Goal: Information Seeking & Learning: Learn about a topic

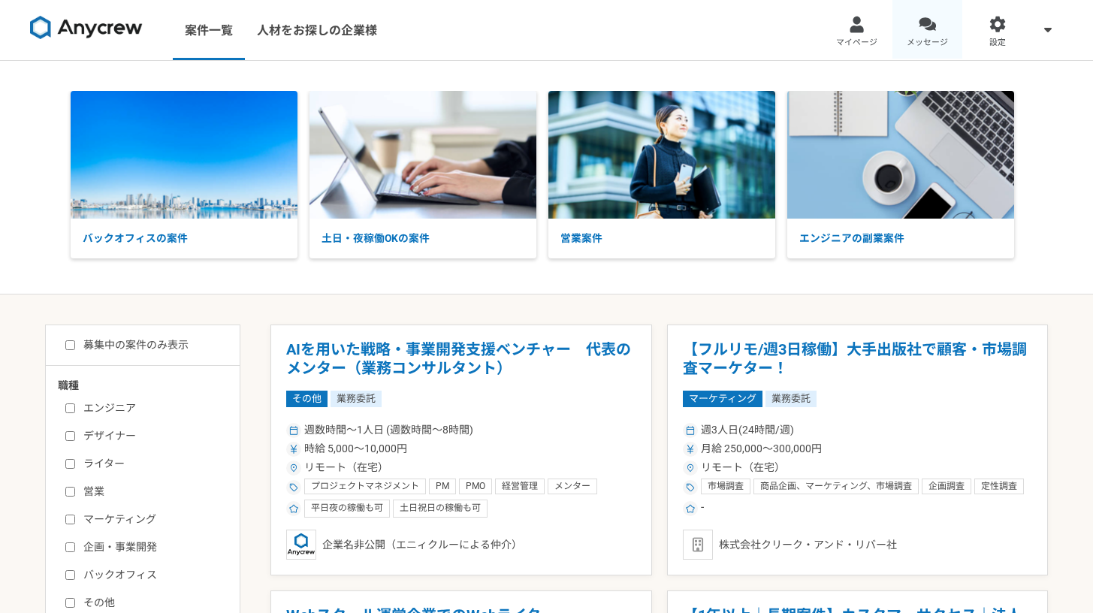
click at [910, 49] on link "メッセージ" at bounding box center [928, 30] width 71 height 60
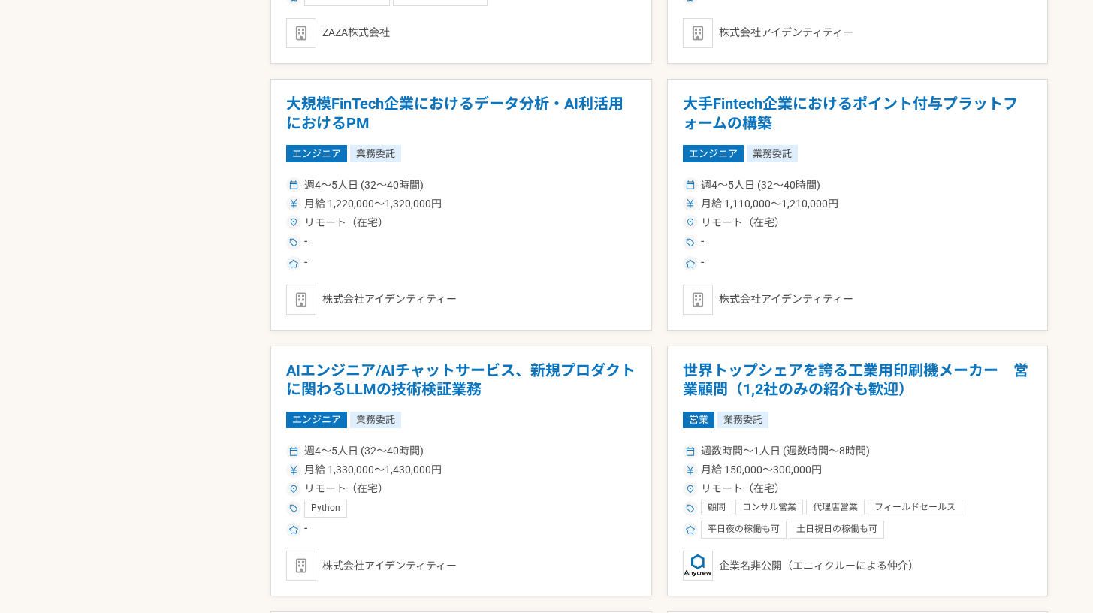
scroll to position [1226, 0]
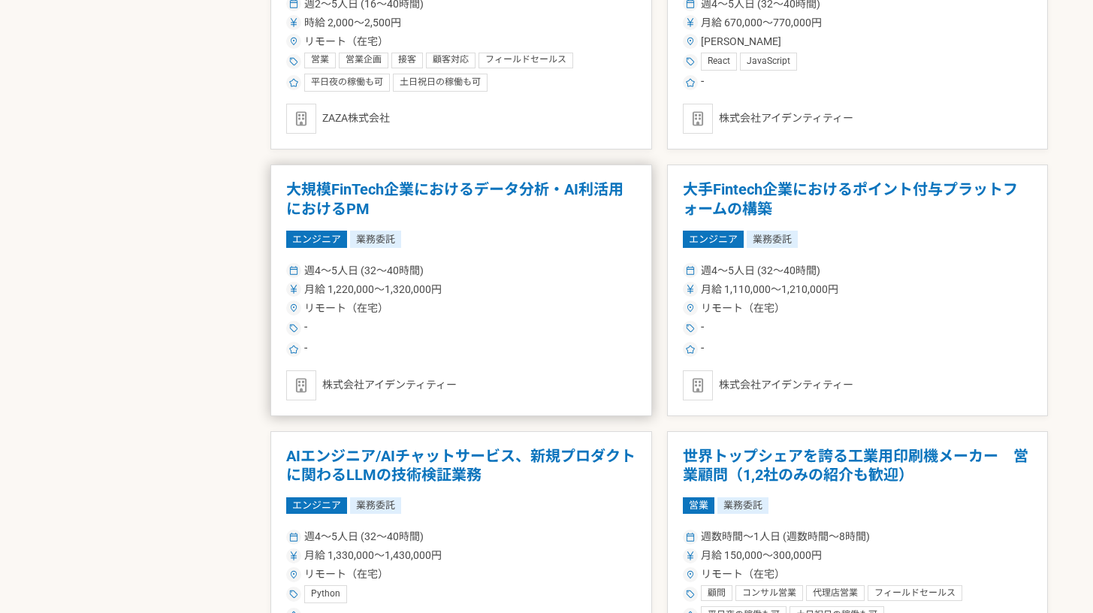
click at [515, 198] on h1 "大規模FinTech企業におけるデータ分析・AI利活用におけるPM" at bounding box center [461, 199] width 350 height 38
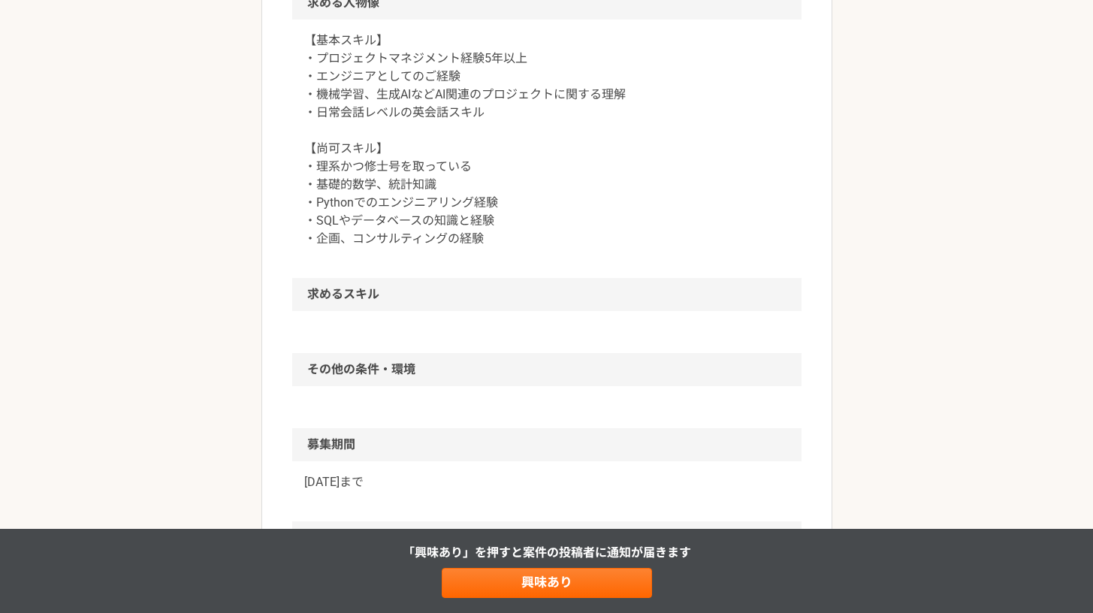
scroll to position [181, 0]
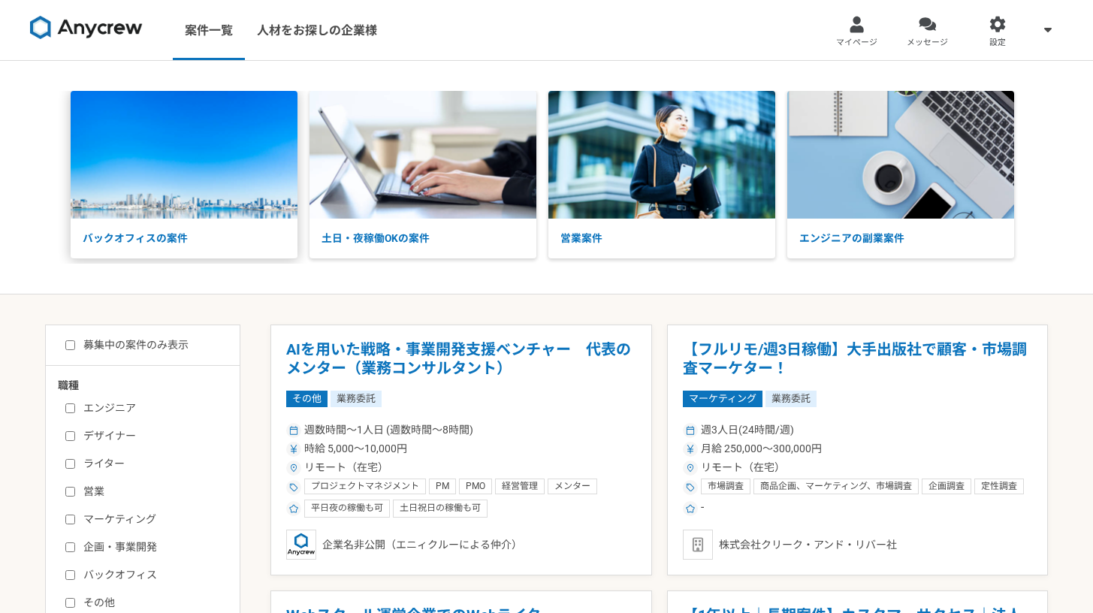
click at [192, 229] on p "バックオフィスの案件" at bounding box center [184, 239] width 227 height 40
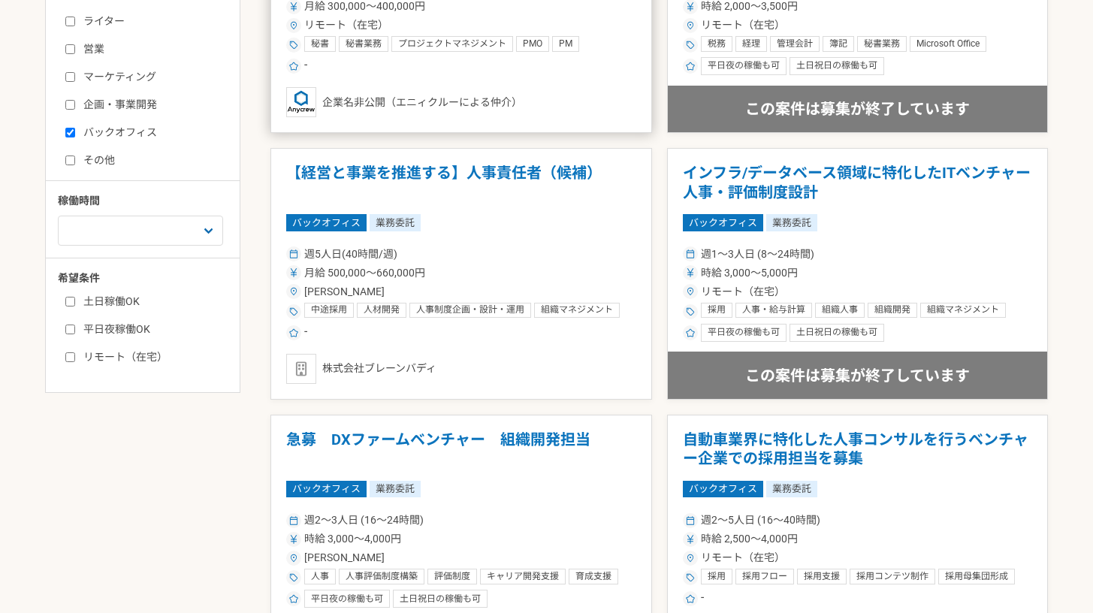
scroll to position [528, 0]
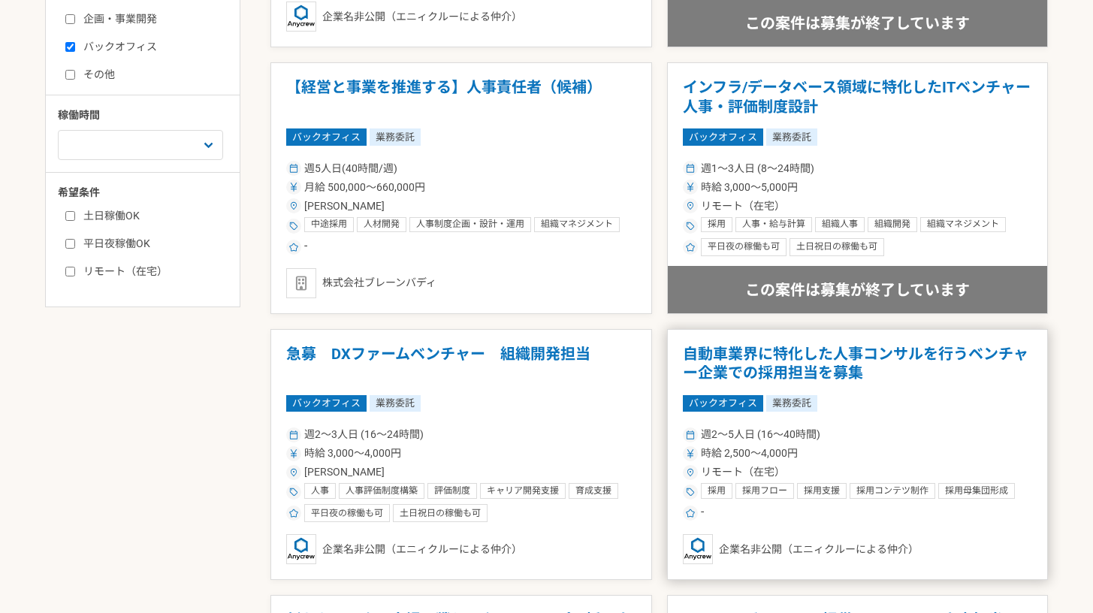
click at [818, 364] on h1 "自動車業界に特化した人事コンサルを行うベンチャー企業での採用担当を募集" at bounding box center [858, 364] width 350 height 38
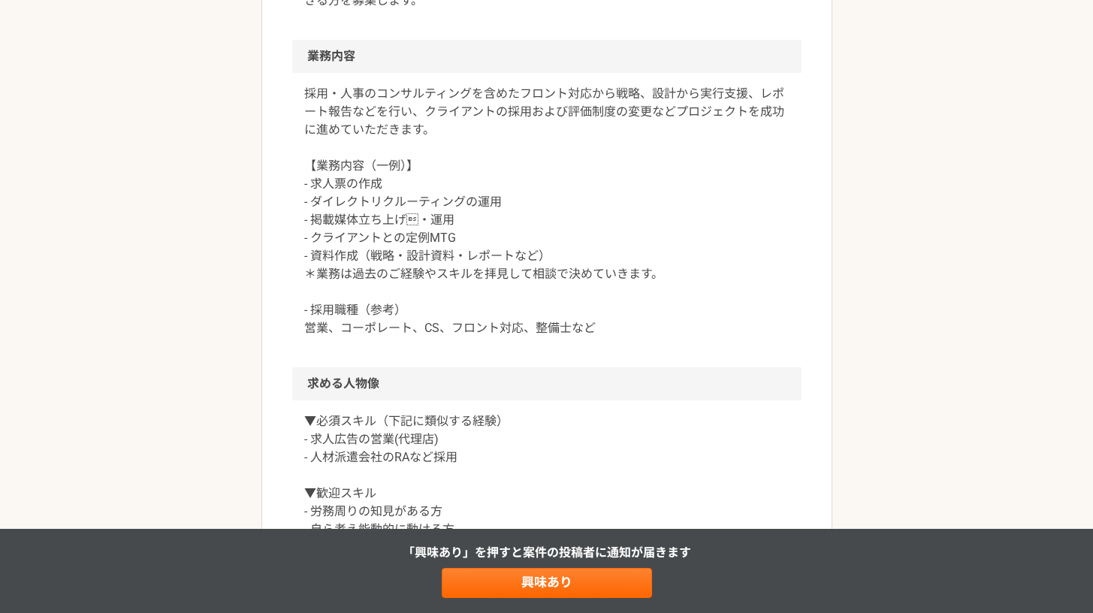
scroll to position [739, 0]
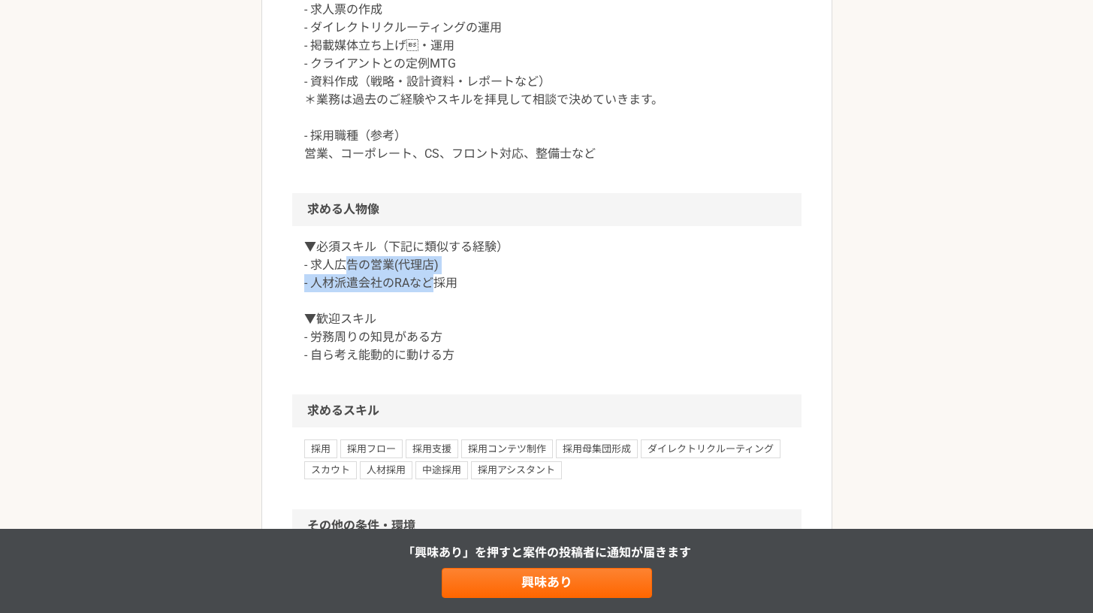
drag, startPoint x: 344, startPoint y: 268, endPoint x: 432, endPoint y: 287, distance: 90.1
click at [432, 287] on p "▼必須スキル（下記に類似する経験） - 求人広告の営業(代理店) - 人材派遣会社のRAなど採用 ▼歓迎スキル - 労務周りの知見がある方 - 自ら考え能動的…" at bounding box center [546, 301] width 485 height 126
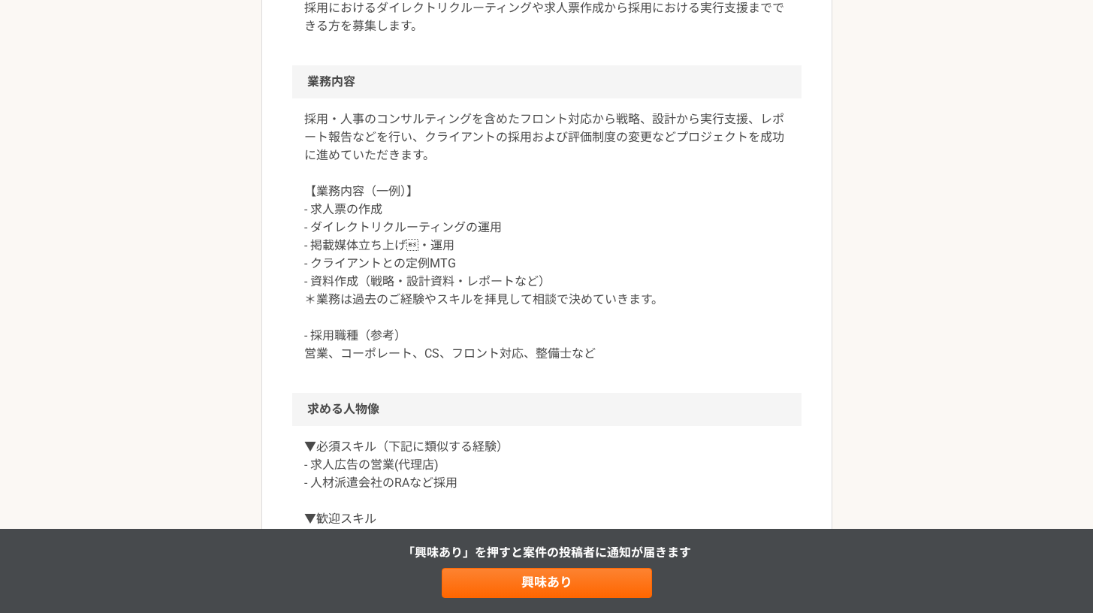
scroll to position [251, 0]
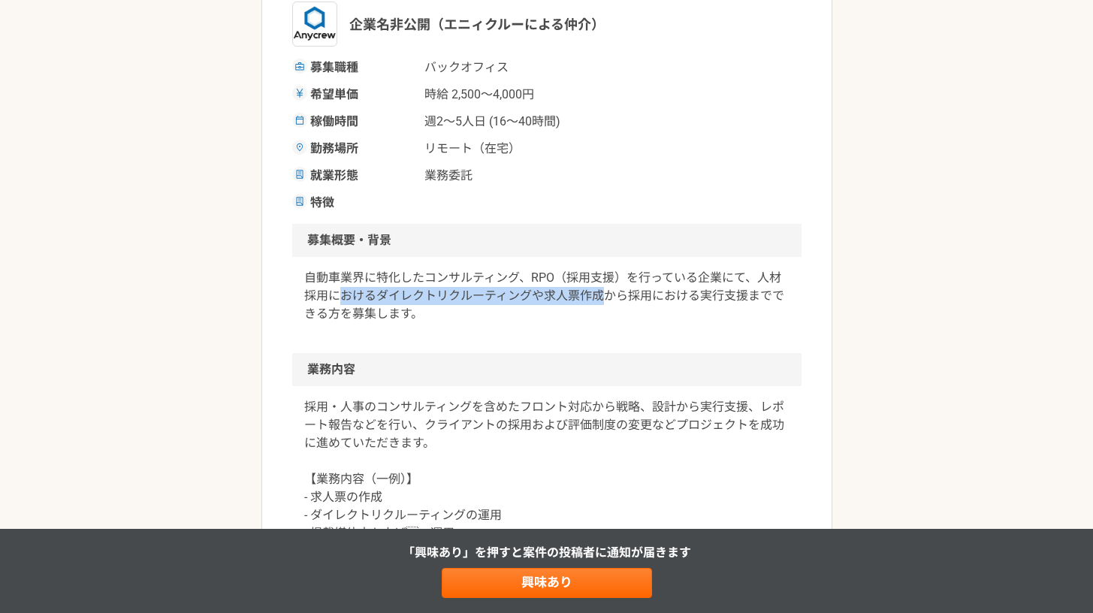
drag, startPoint x: 344, startPoint y: 298, endPoint x: 600, endPoint y: 298, distance: 256.3
click at [600, 298] on p "自動車業界に特化したコンサルティング、RPO（採用支援）を行っている企業にて、人材採用におけるダイレクトリクルーティングや求人票作成から採用における実行支援ま…" at bounding box center [546, 296] width 485 height 54
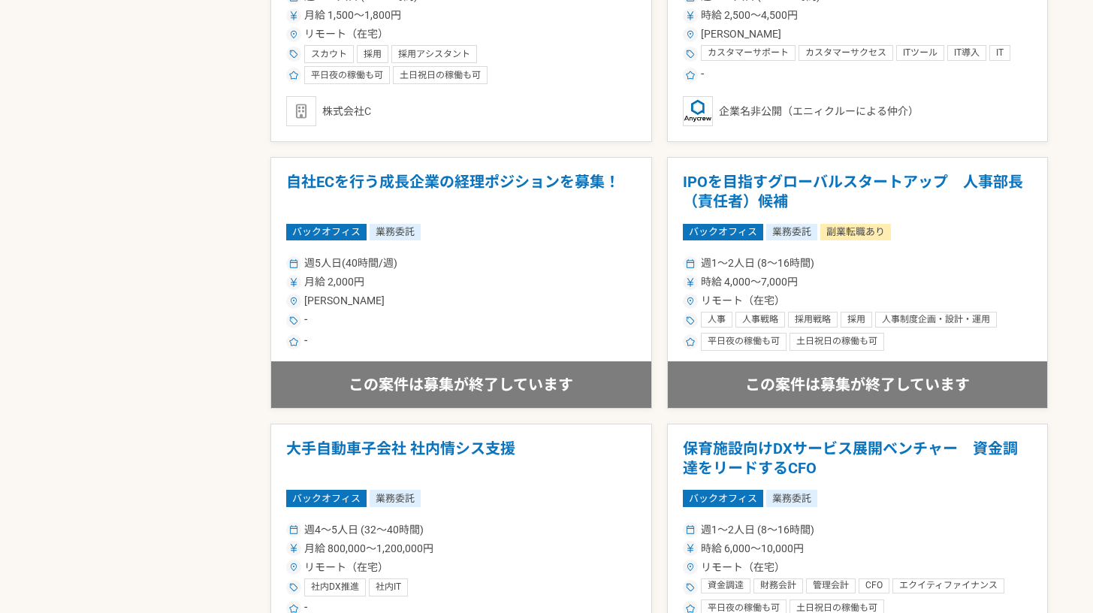
scroll to position [2499, 0]
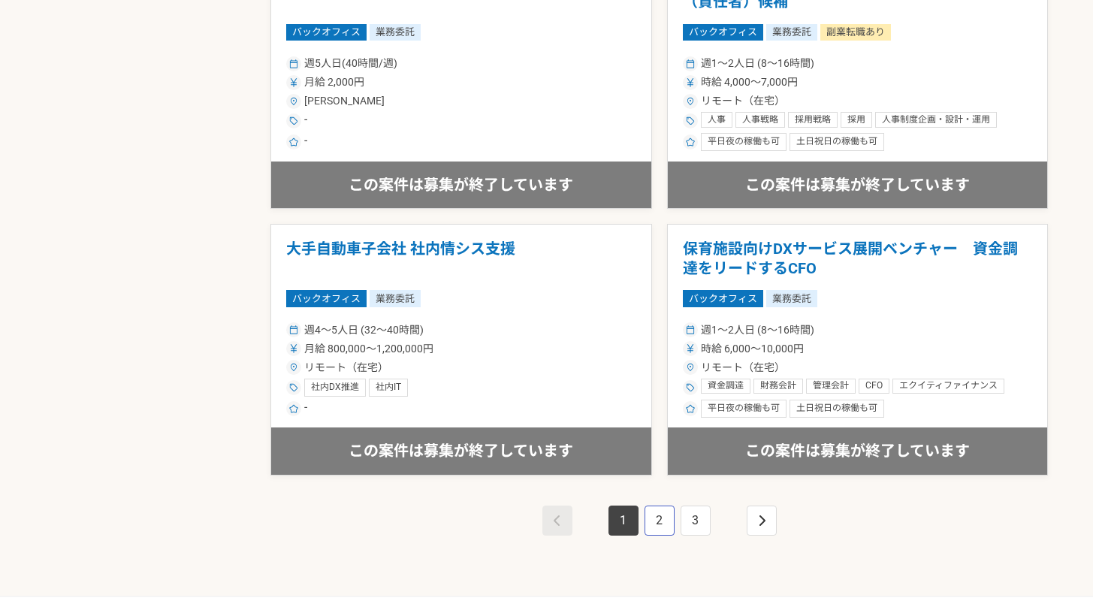
click at [652, 513] on link "2" at bounding box center [660, 521] width 30 height 30
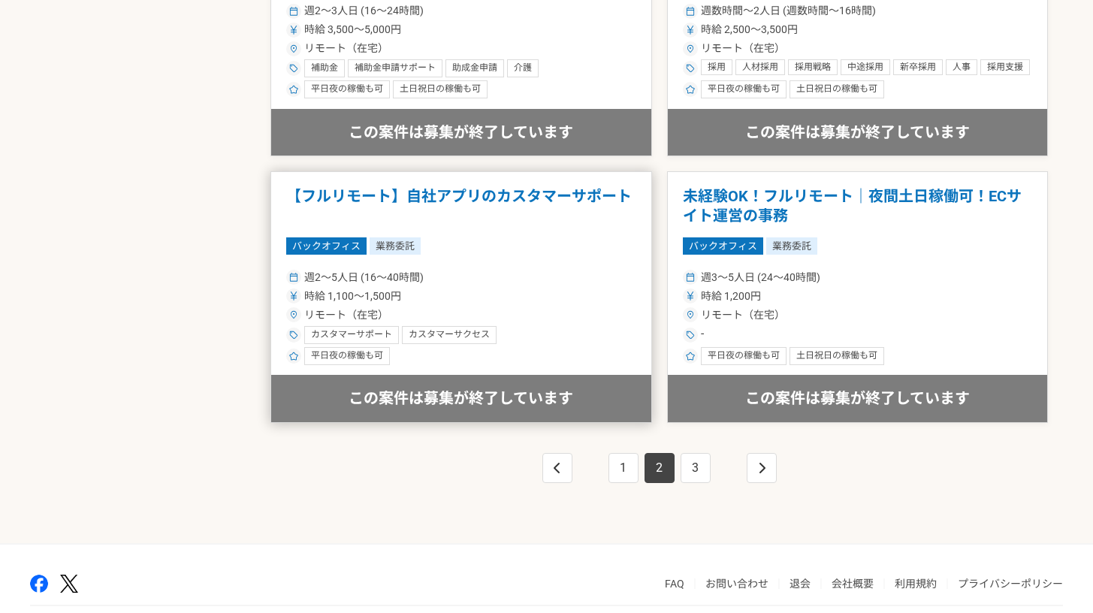
scroll to position [2608, 0]
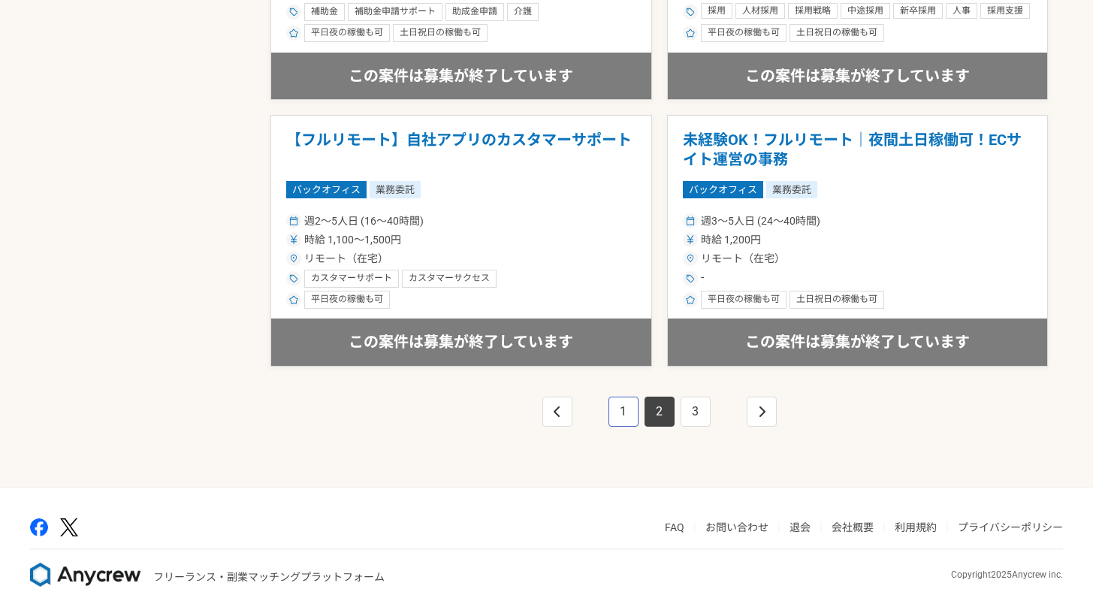
click at [627, 418] on link "1" at bounding box center [624, 412] width 30 height 30
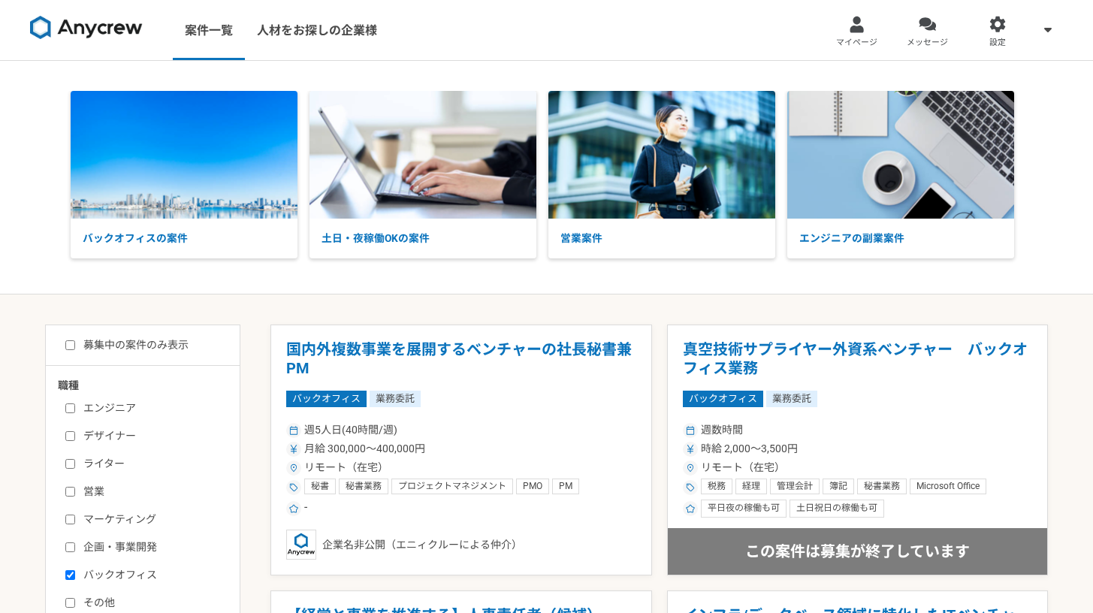
click at [86, 29] on img at bounding box center [86, 28] width 113 height 24
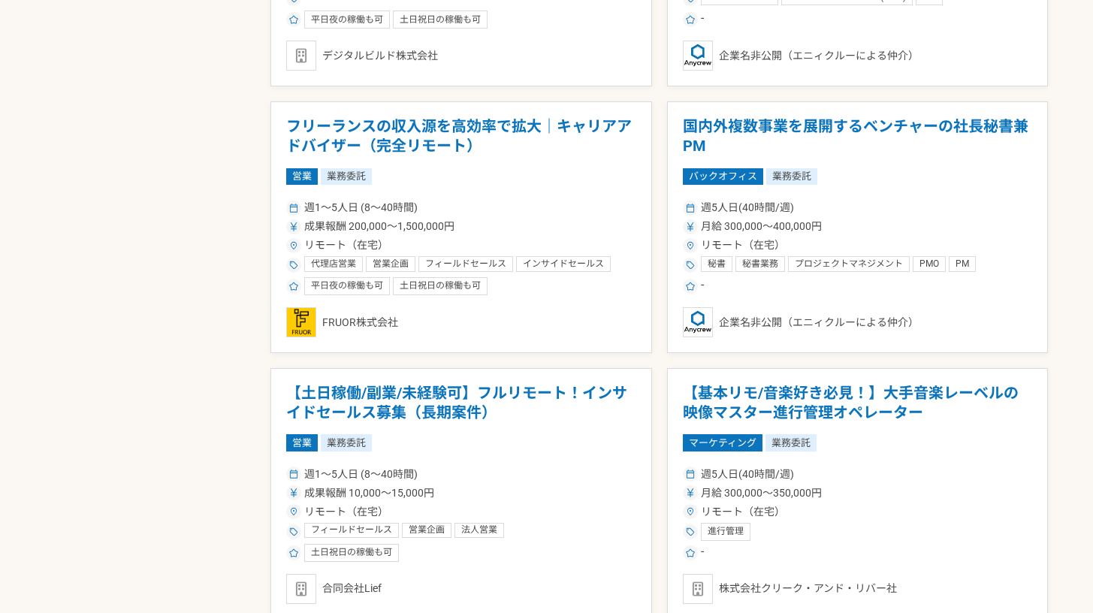
scroll to position [2543, 0]
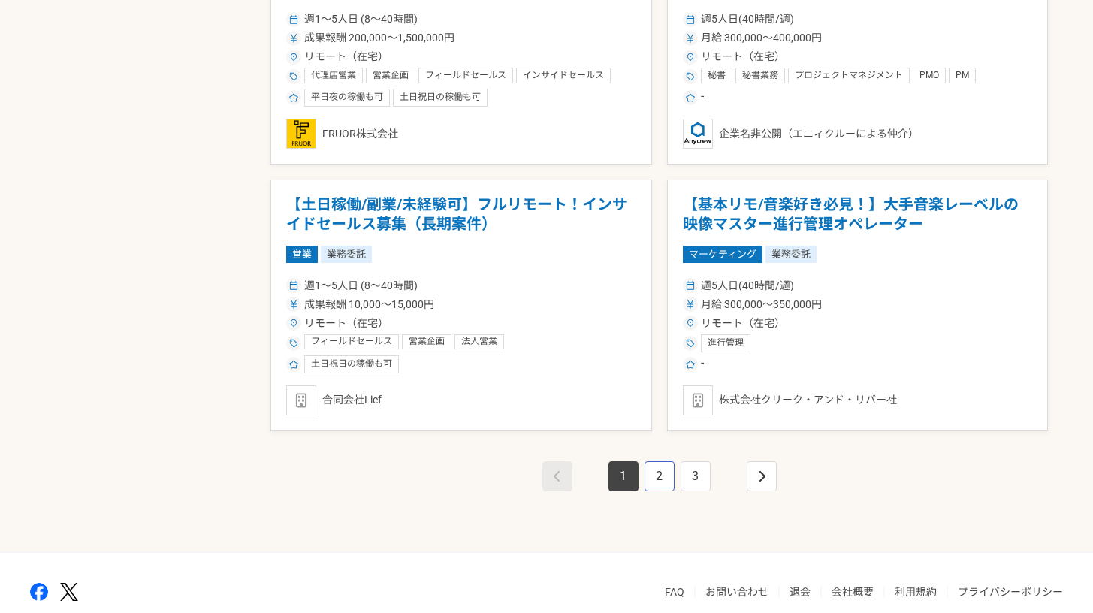
click at [649, 472] on link "2" at bounding box center [660, 476] width 30 height 30
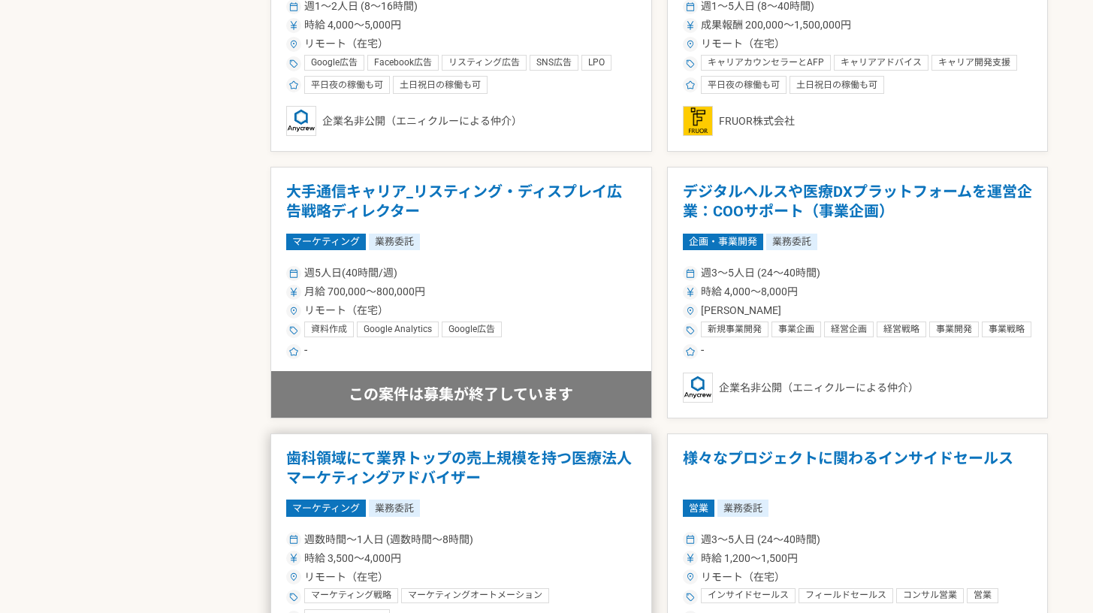
scroll to position [2608, 0]
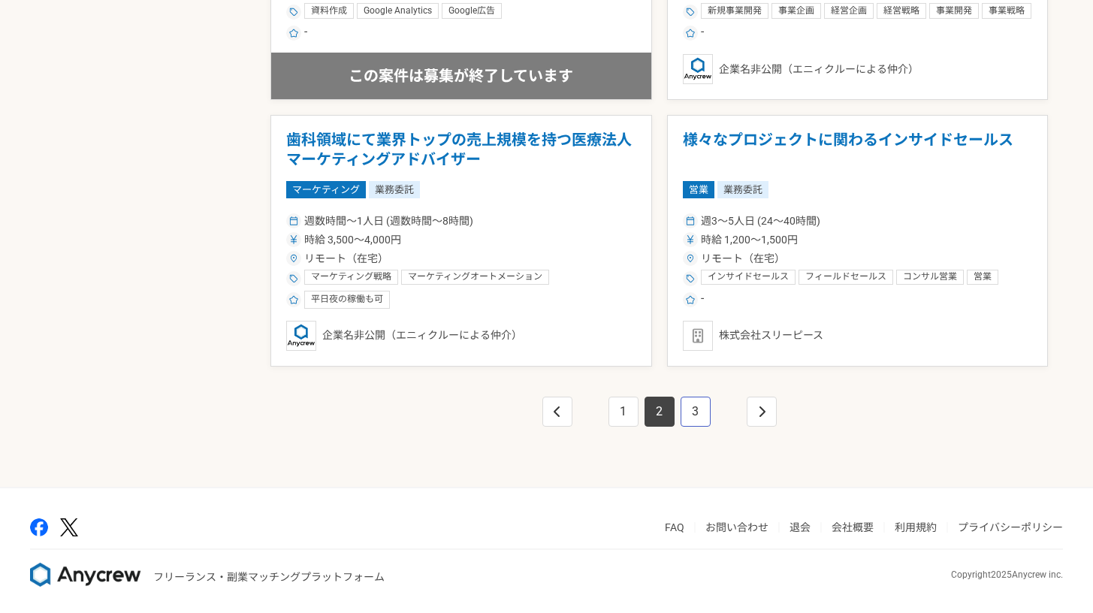
click at [709, 406] on link "3" at bounding box center [696, 412] width 30 height 30
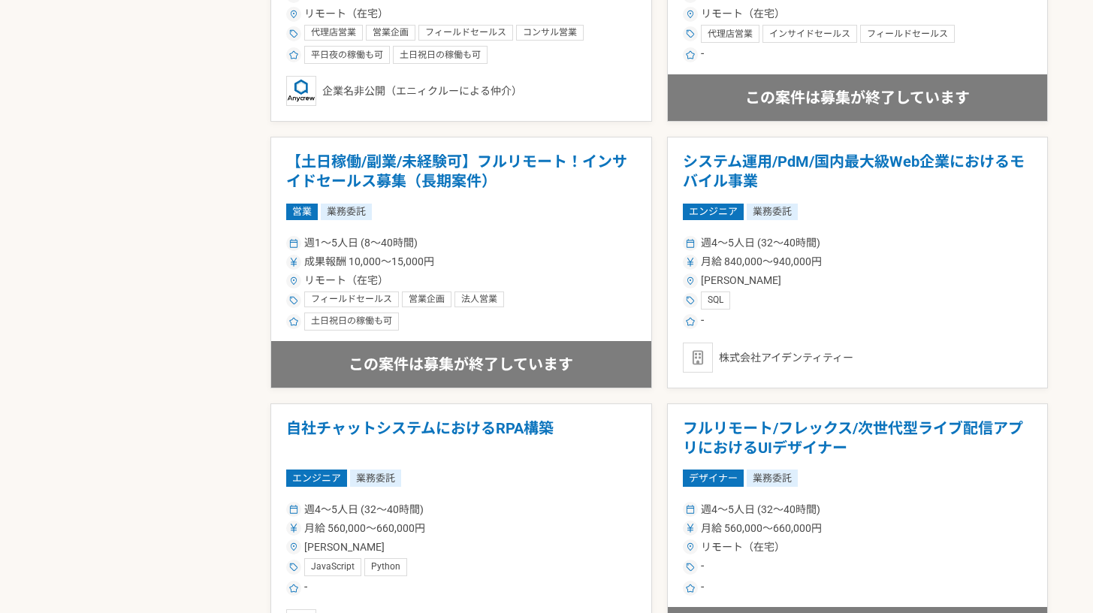
scroll to position [2608, 0]
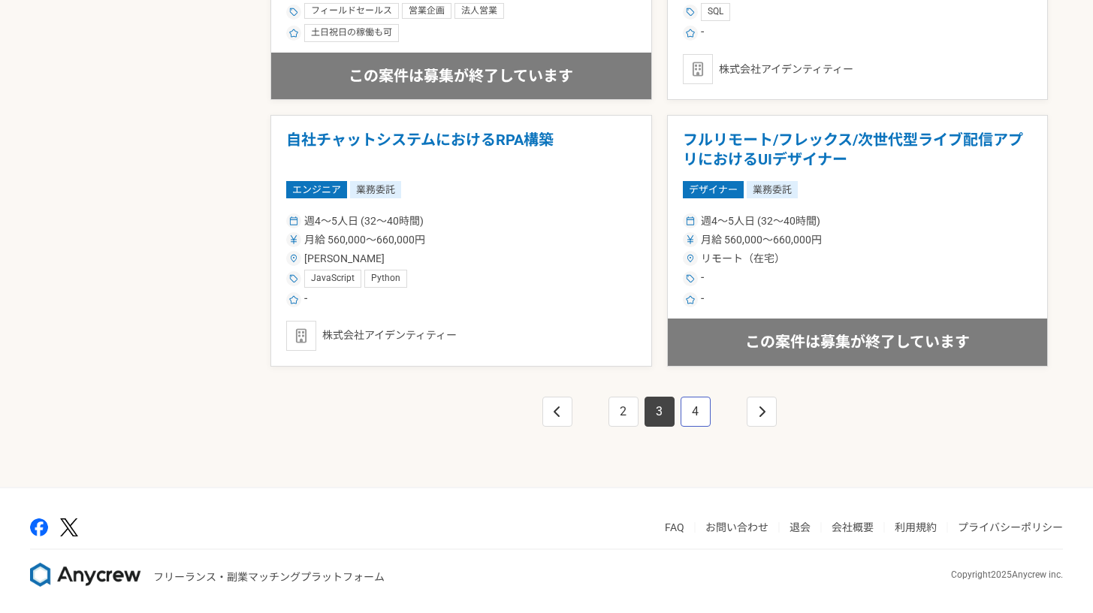
click at [701, 404] on link "4" at bounding box center [696, 412] width 30 height 30
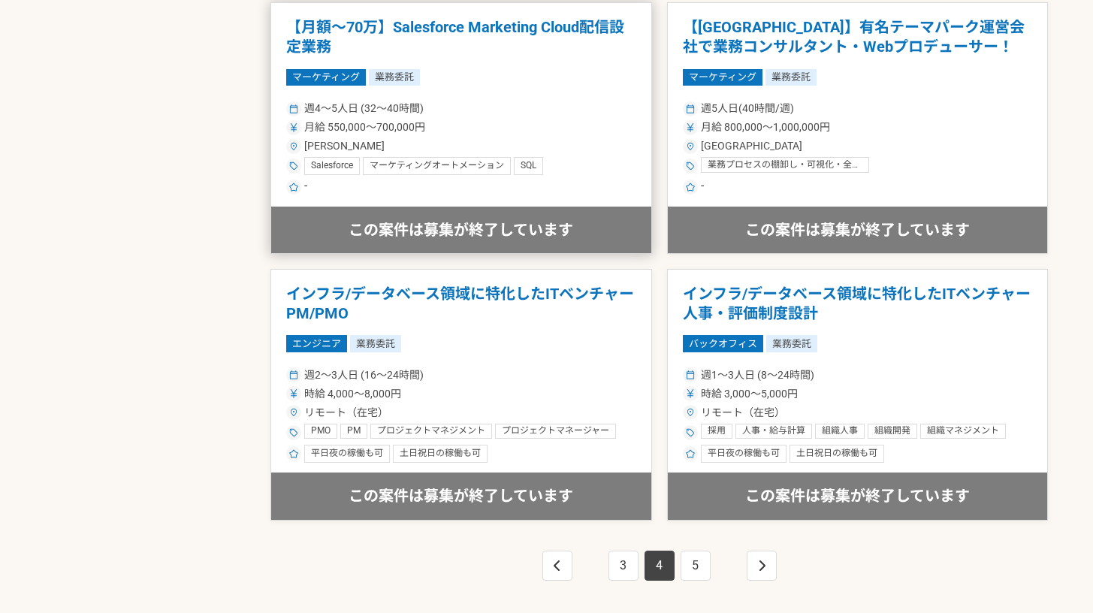
scroll to position [2539, 0]
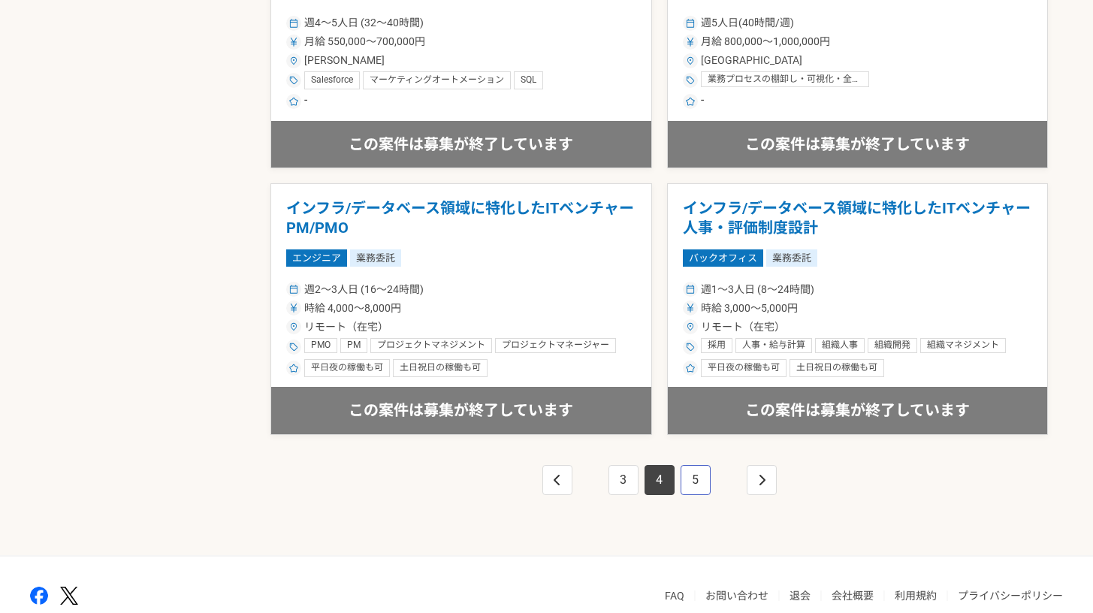
click at [706, 476] on link "5" at bounding box center [696, 480] width 30 height 30
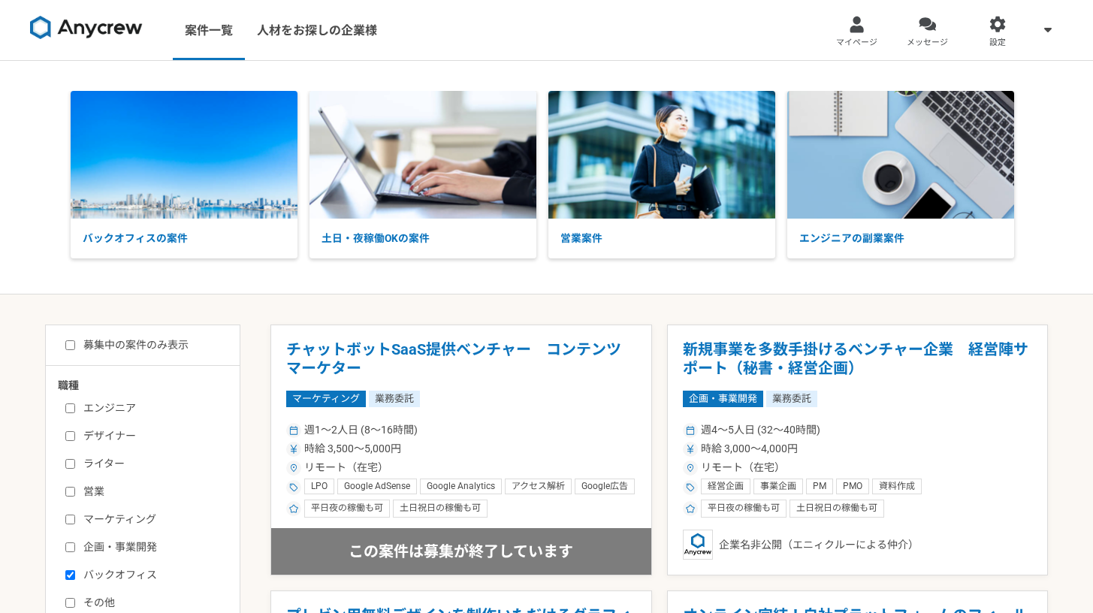
click at [92, 25] on img at bounding box center [86, 28] width 113 height 24
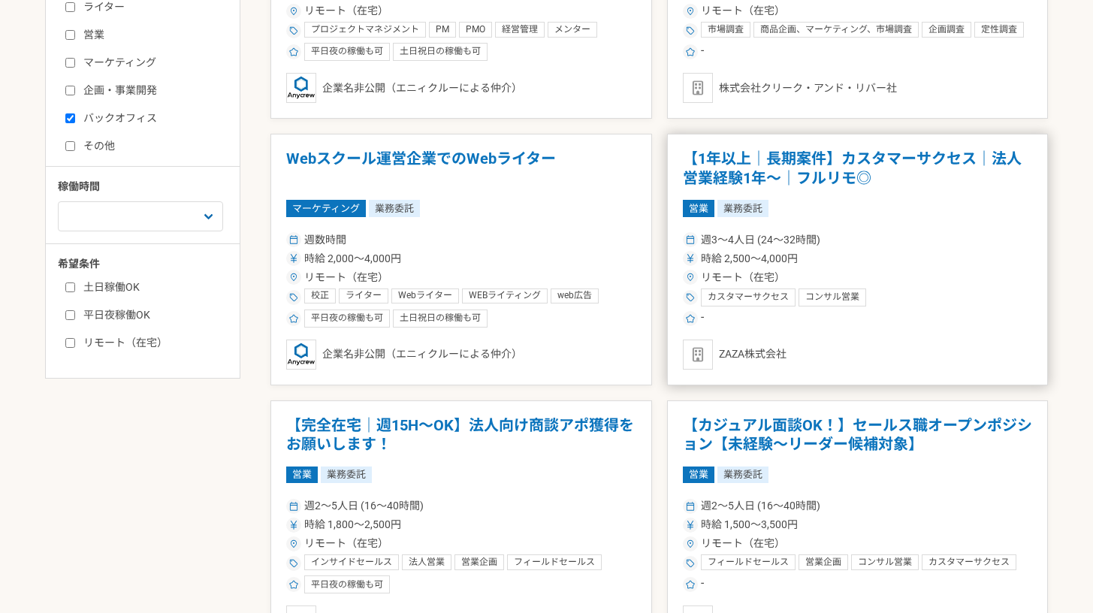
scroll to position [141, 0]
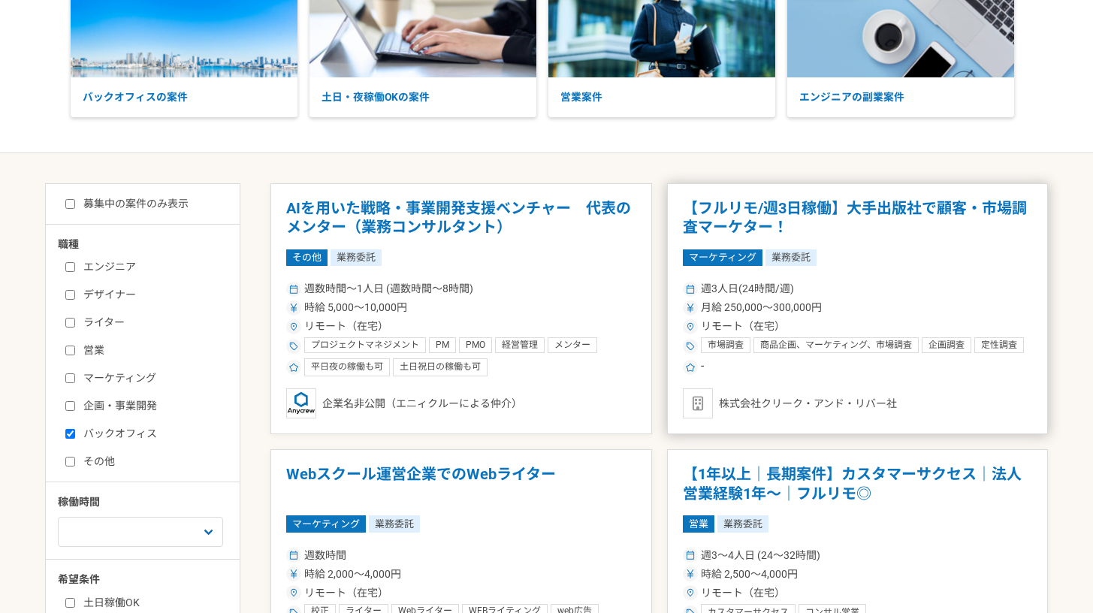
click at [748, 225] on h1 "【フルリモ/週3日稼働】大手出版社で顧客・市場調査マーケター！" at bounding box center [858, 218] width 350 height 38
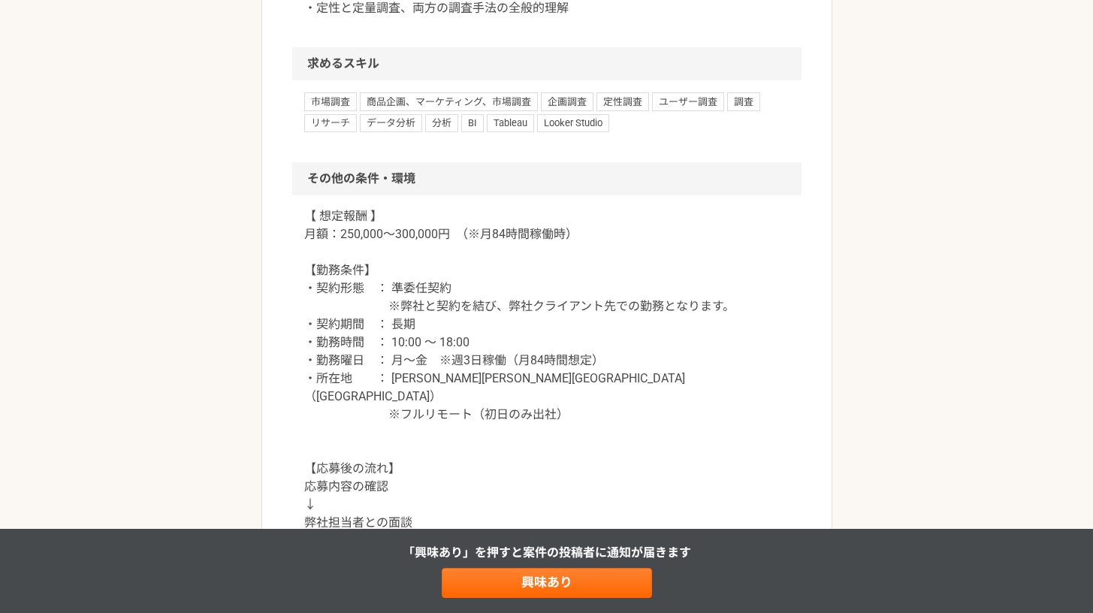
scroll to position [1563, 0]
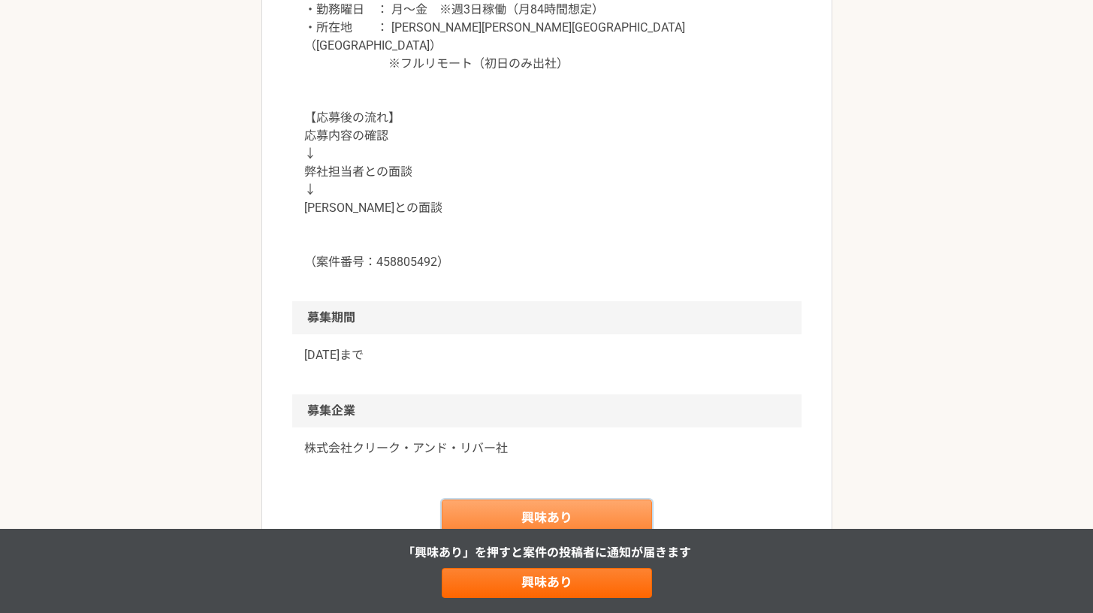
click at [595, 527] on link "興味あり" at bounding box center [547, 518] width 210 height 36
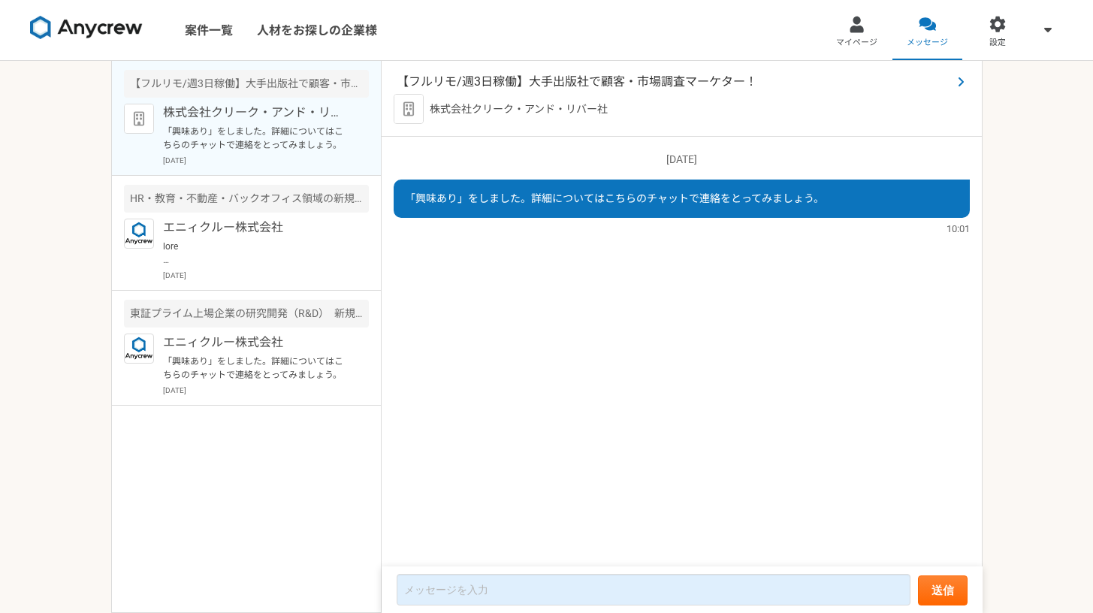
click at [497, 76] on span "【フルリモ/週3日稼働】大手出版社で顧客・市場調査マーケター！" at bounding box center [674, 82] width 555 height 18
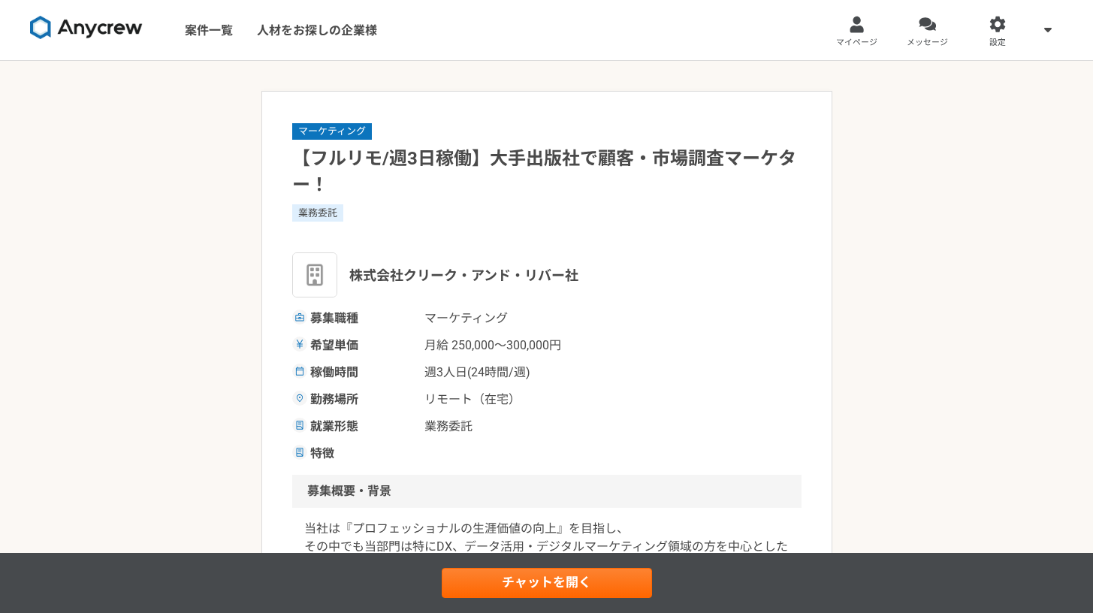
click at [402, 271] on span "株式会社クリーク・アンド・リバー社" at bounding box center [463, 275] width 229 height 20
drag, startPoint x: 346, startPoint y: 277, endPoint x: 624, endPoint y: 270, distance: 278.2
click at [624, 270] on div "株式会社クリーク・アンド・リバー社" at bounding box center [547, 274] width 510 height 45
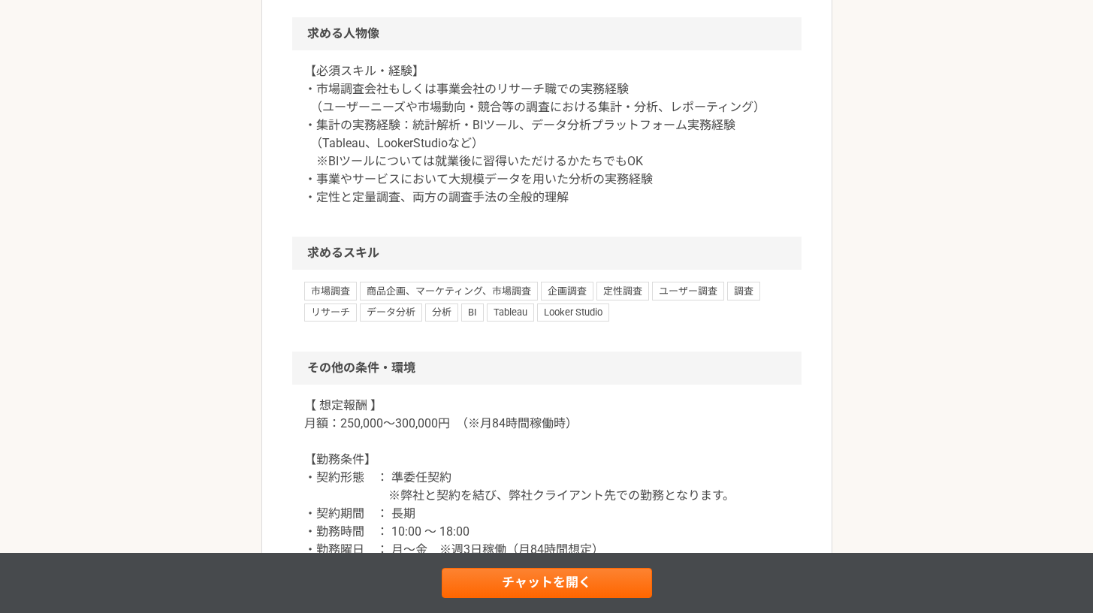
scroll to position [1222, 0]
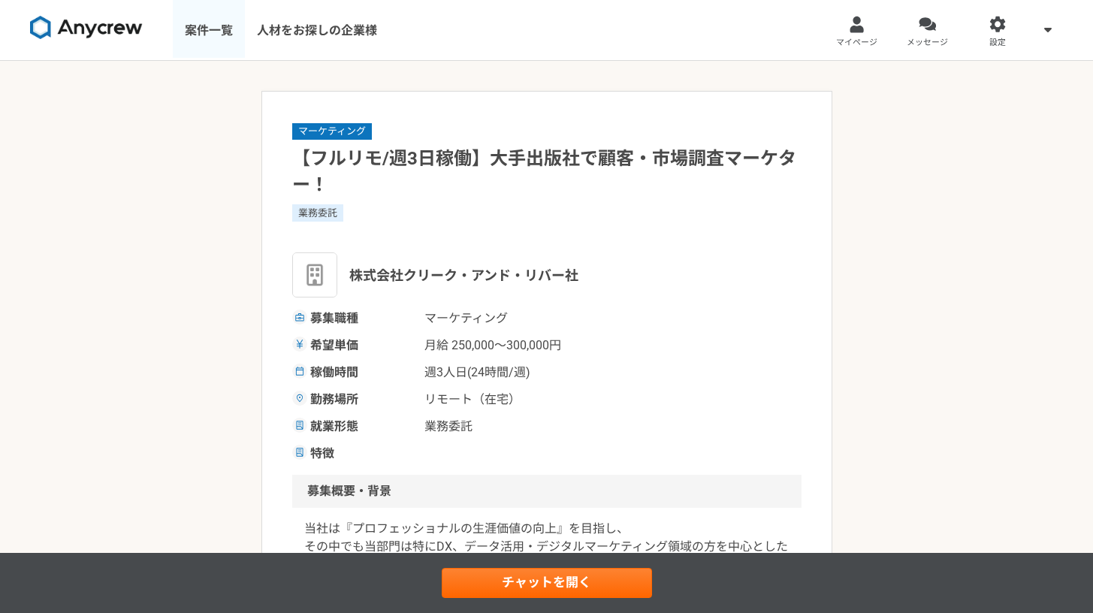
click at [209, 35] on link "案件一覧" at bounding box center [209, 30] width 72 height 60
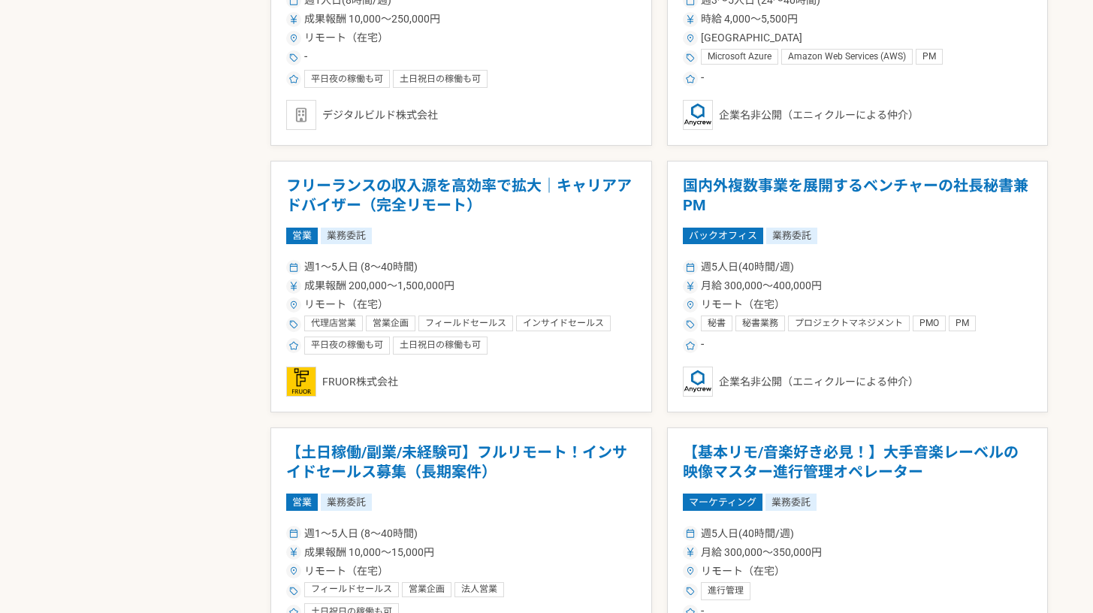
scroll to position [2471, 0]
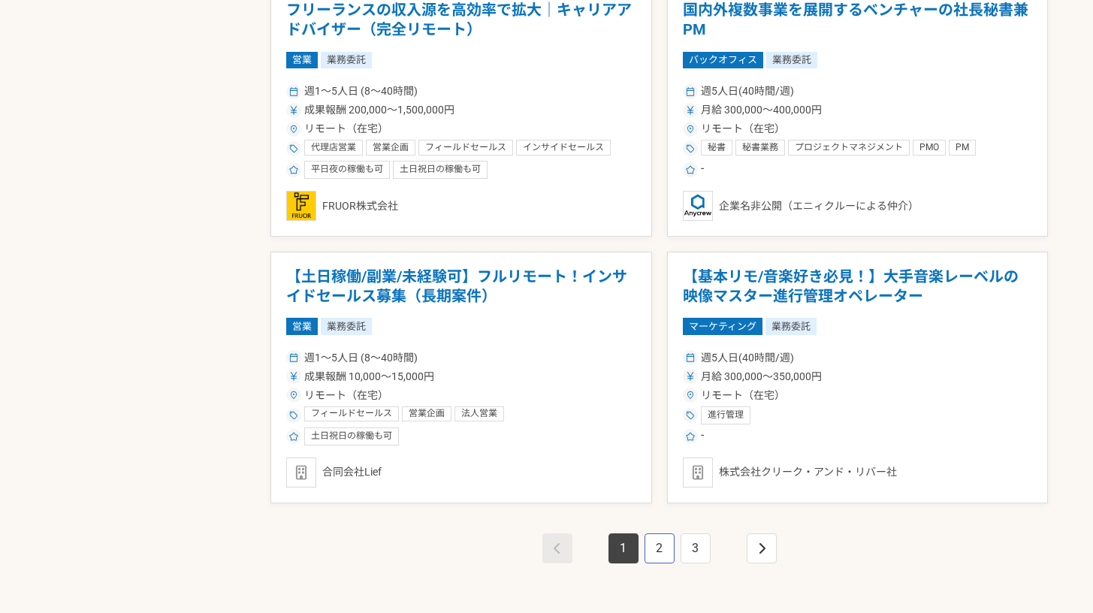
click at [646, 550] on link "2" at bounding box center [660, 549] width 30 height 30
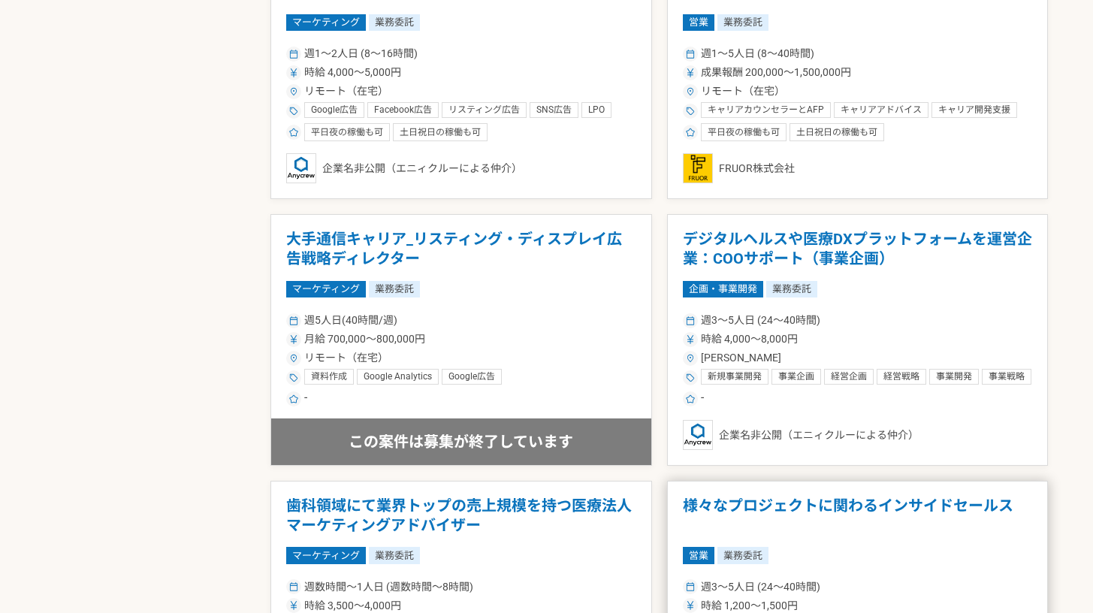
scroll to position [2559, 0]
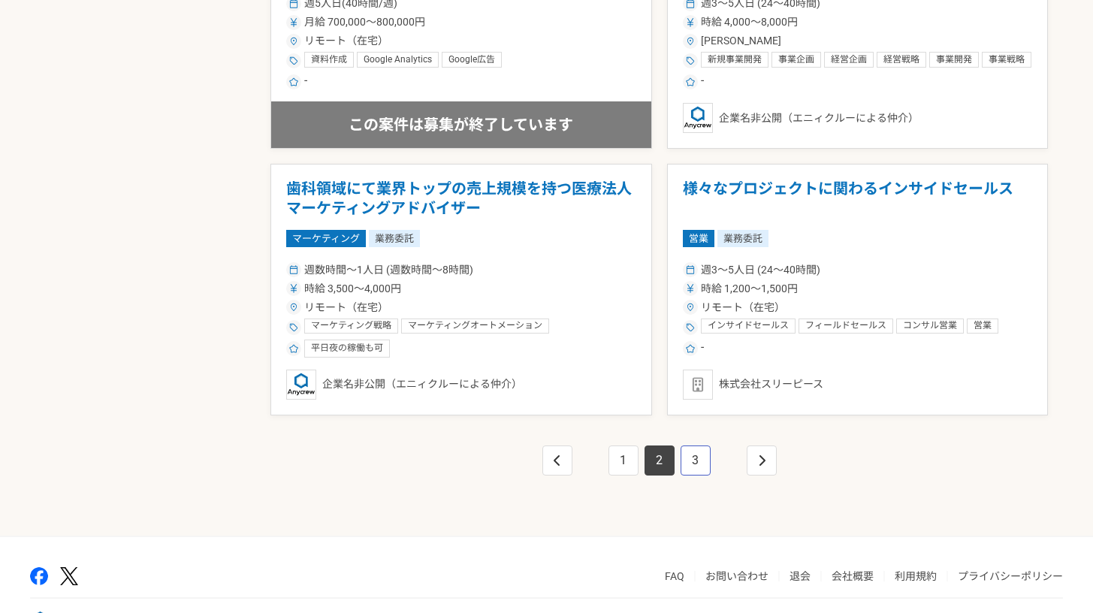
click at [700, 449] on link "3" at bounding box center [696, 461] width 30 height 30
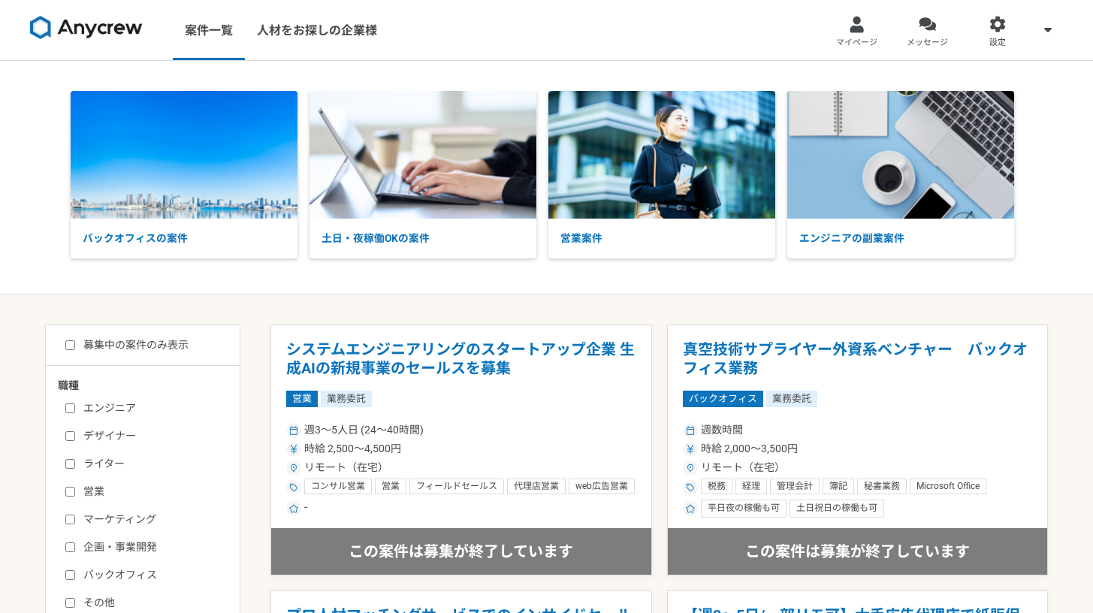
click at [122, 29] on img at bounding box center [86, 28] width 113 height 24
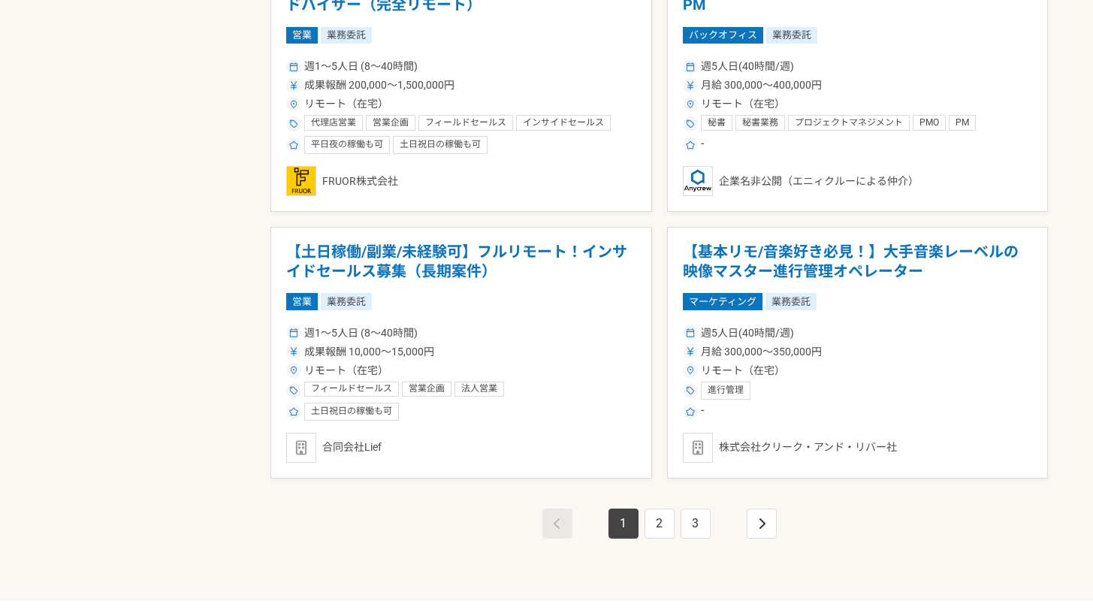
scroll to position [2581, 0]
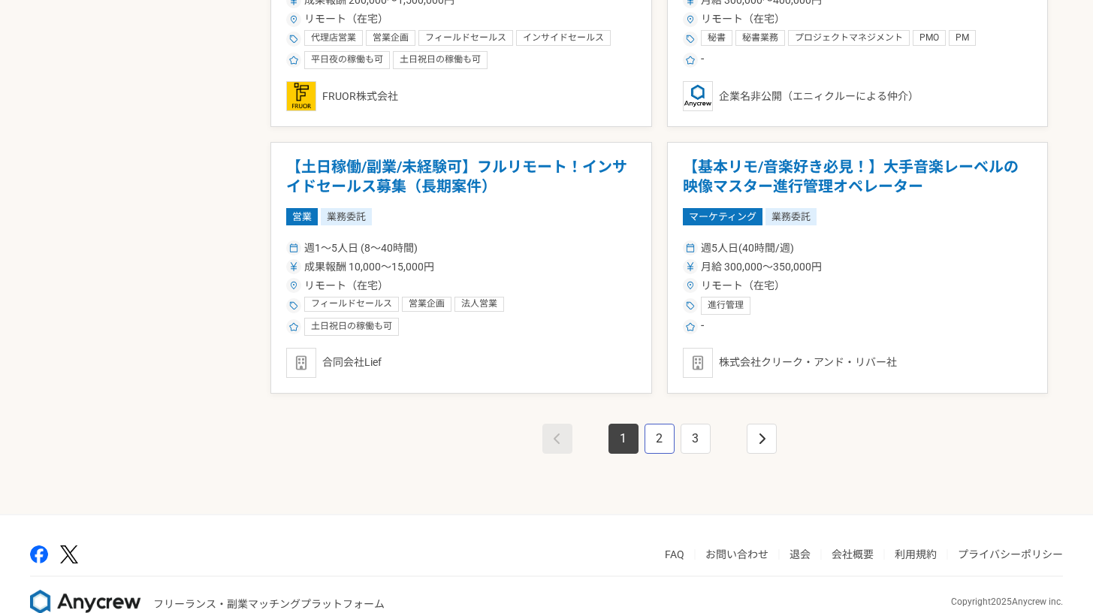
click at [652, 437] on link "2" at bounding box center [660, 439] width 30 height 30
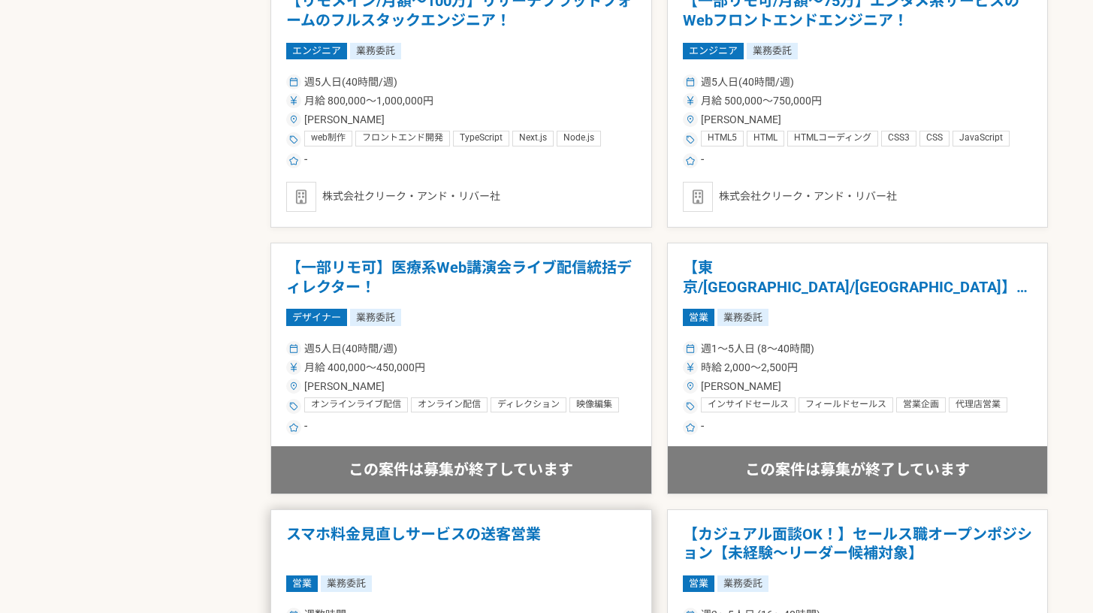
scroll to position [1318, 0]
